Goal: Find specific page/section: Find specific page/section

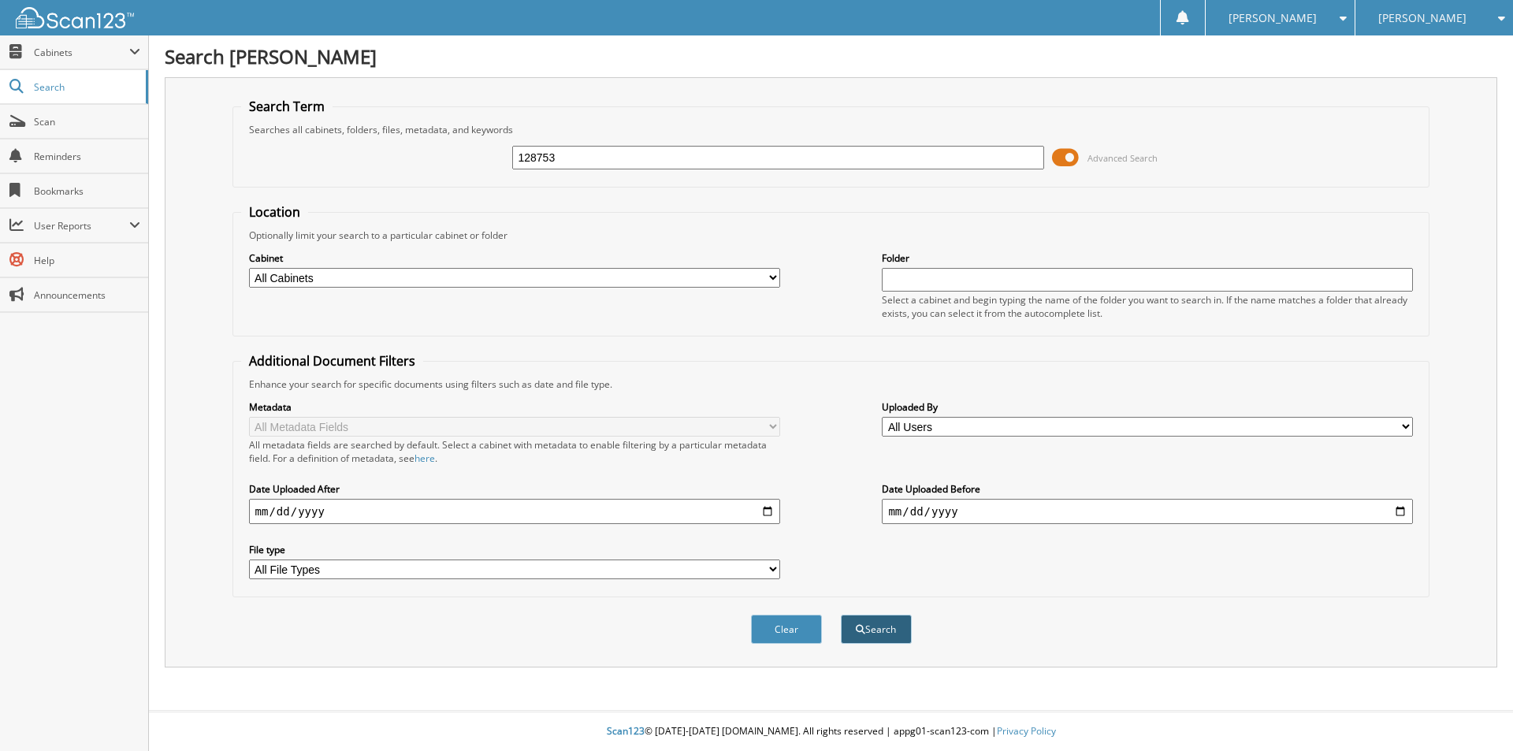
type input "128753"
click at [893, 624] on button "Search" at bounding box center [876, 629] width 71 height 29
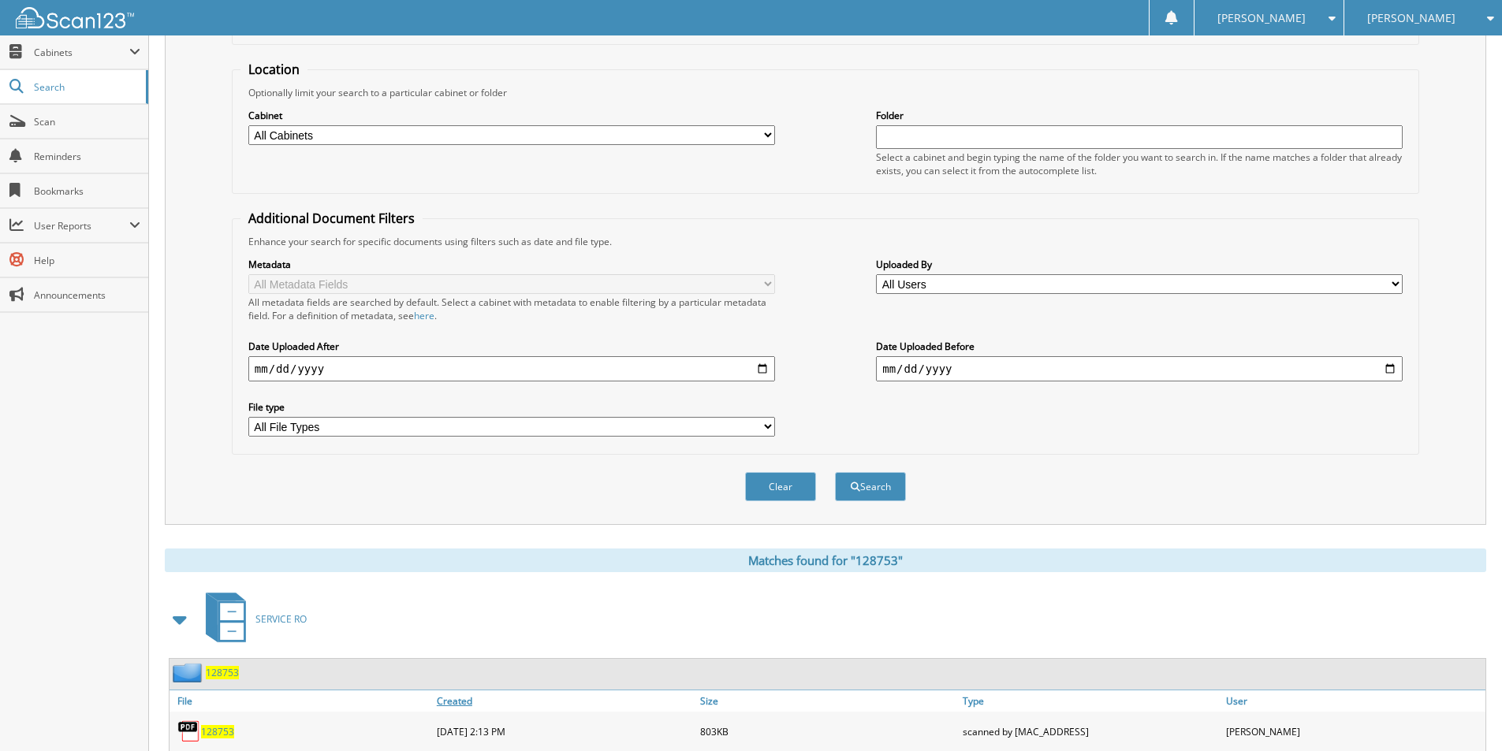
scroll to position [218, 0]
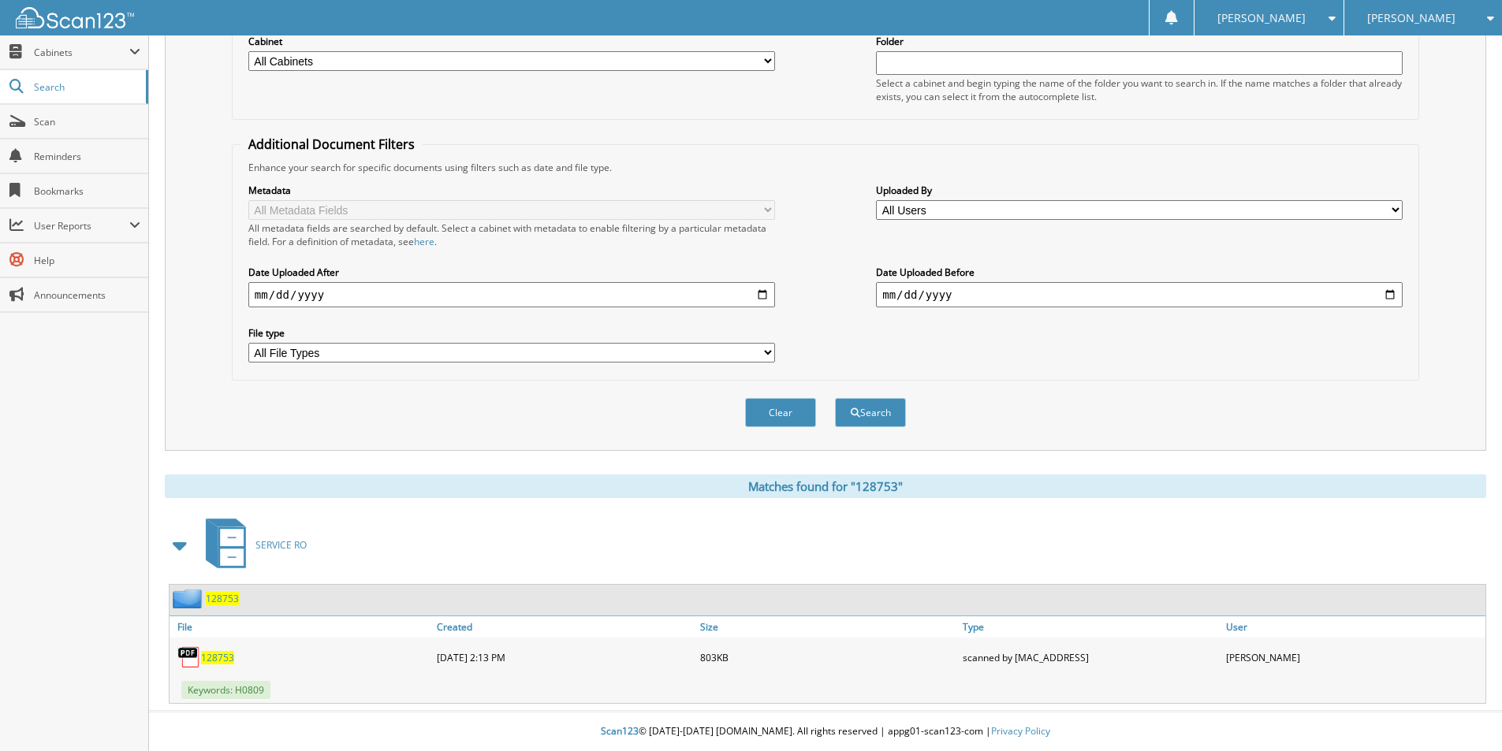
click at [218, 652] on span "128753" at bounding box center [217, 657] width 33 height 13
